Goal: Task Accomplishment & Management: Manage account settings

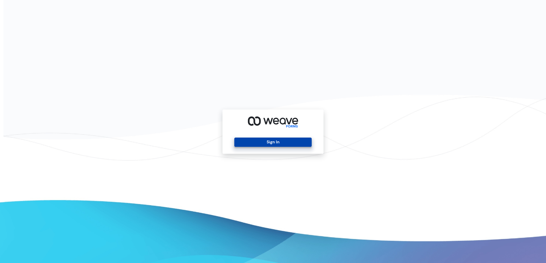
click at [295, 145] on button "Sign In" at bounding box center [272, 141] width 77 height 9
